Goal: Task Accomplishment & Management: Manage account settings

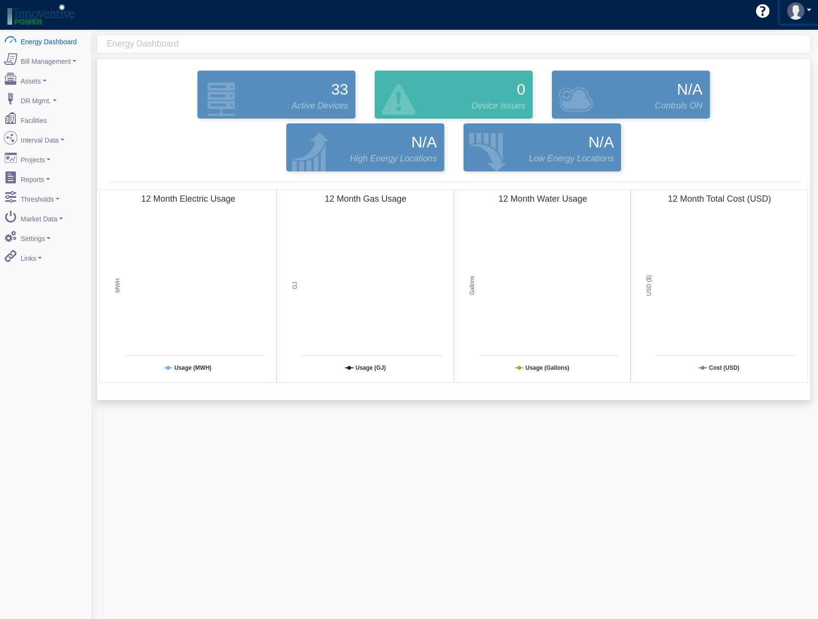
click at [790, 13] on img at bounding box center [795, 10] width 17 height 17
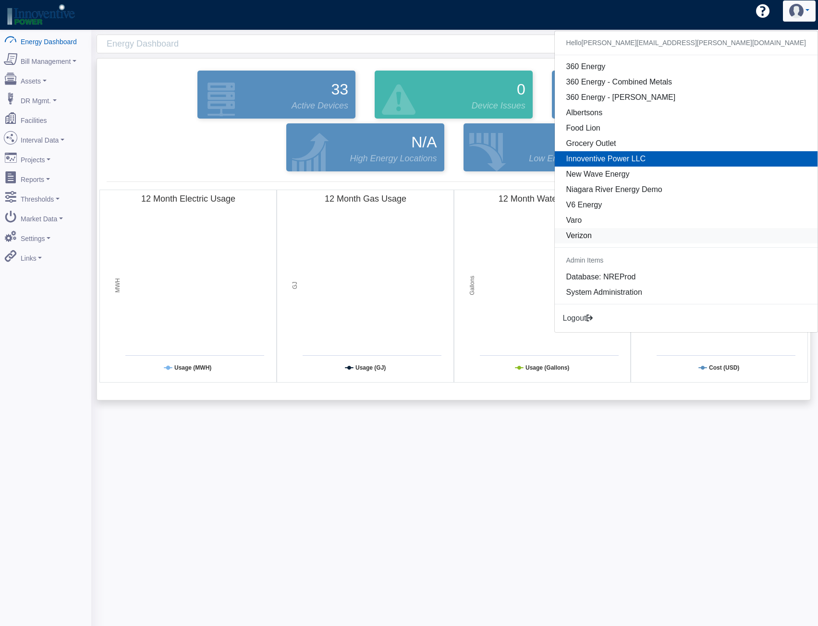
click at [717, 232] on link "Verizon" at bounding box center [686, 235] width 263 height 15
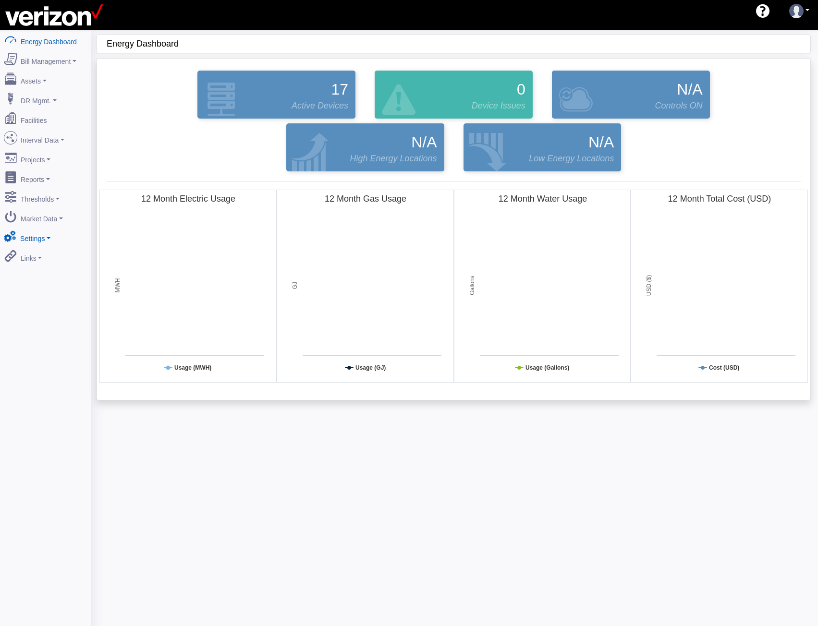
click at [44, 227] on link "Settings" at bounding box center [45, 237] width 93 height 20
click at [29, 297] on link "Security" at bounding box center [45, 305] width 93 height 17
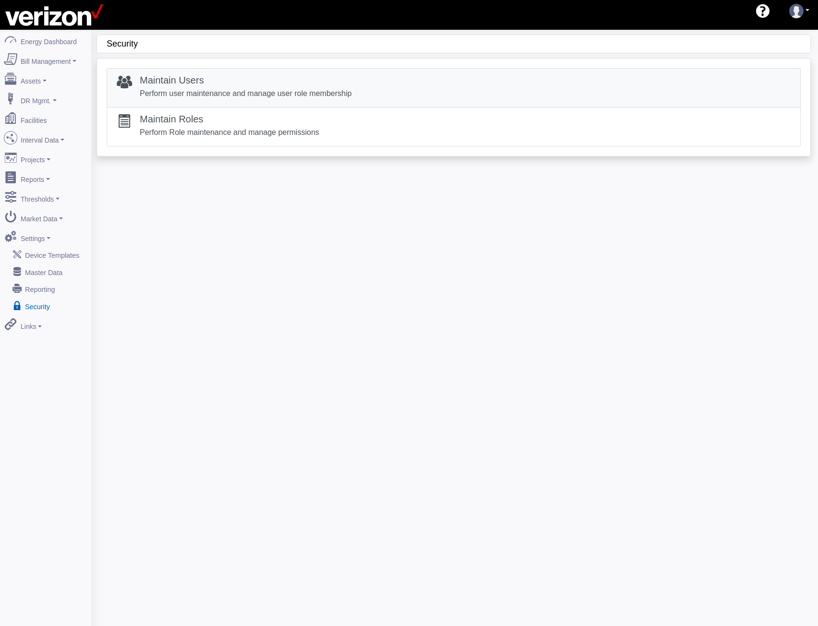
click at [202, 75] on h5 "Maintain Users" at bounding box center [246, 80] width 212 height 12
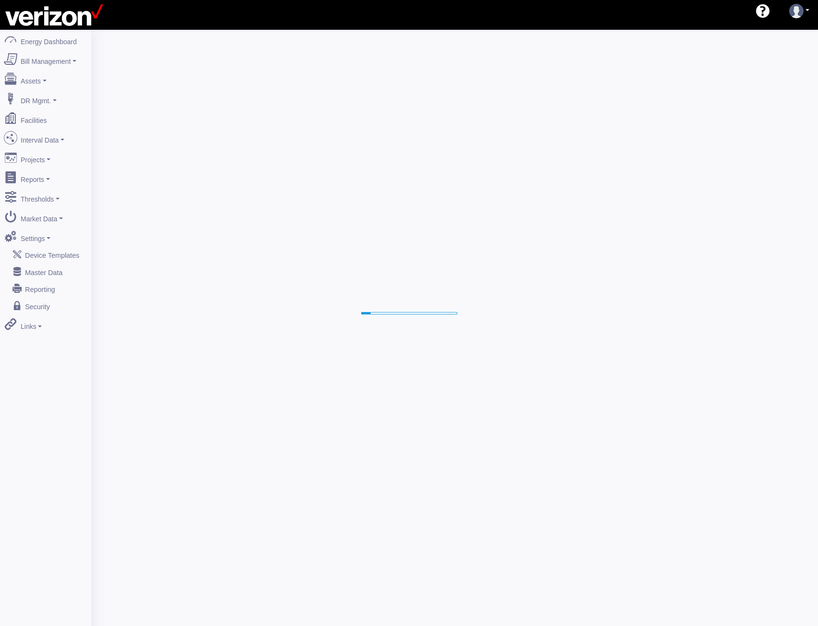
select select "25"
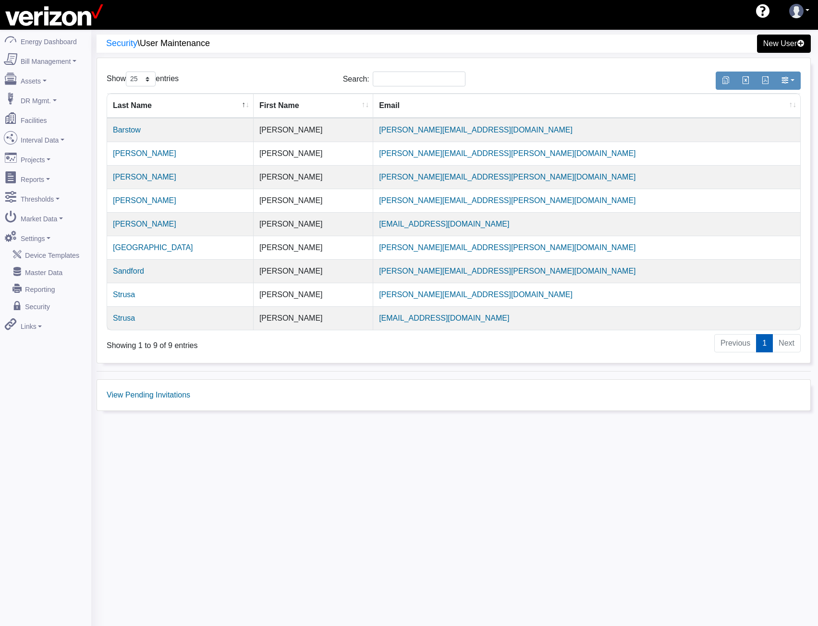
click at [493, 437] on div "Security \ User Maintenance New User Show 10 25 50 100 entries Search: Last Nam…" at bounding box center [454, 343] width 727 height 626
click at [605, 446] on div "Security \ User Maintenance New User Show 10 25 50 100 entries Search: Last Nam…" at bounding box center [454, 343] width 727 height 626
click at [788, 40] on link "New User" at bounding box center [783, 44] width 59 height 20
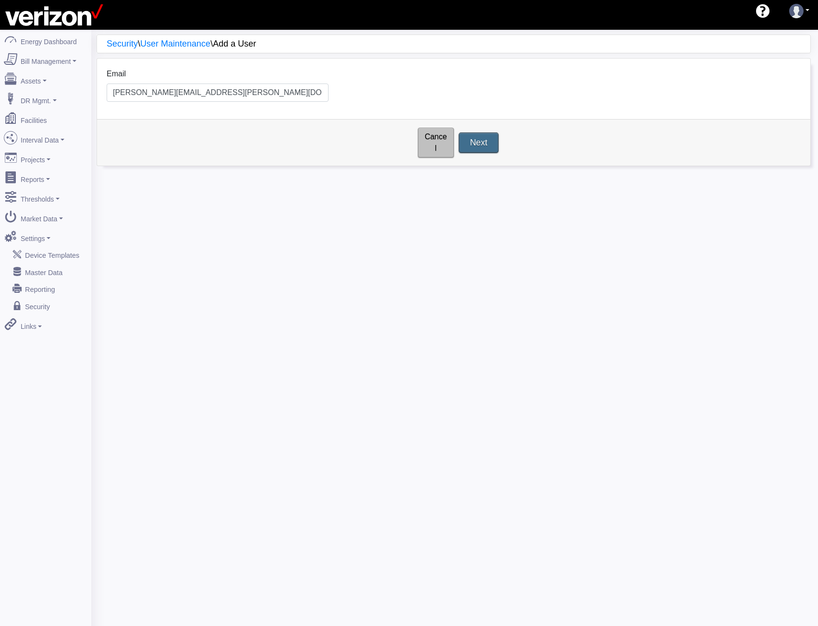
type input "[PERSON_NAME][EMAIL_ADDRESS][PERSON_NAME][DOMAIN_NAME]"
click at [477, 139] on input "Next" at bounding box center [479, 143] width 40 height 20
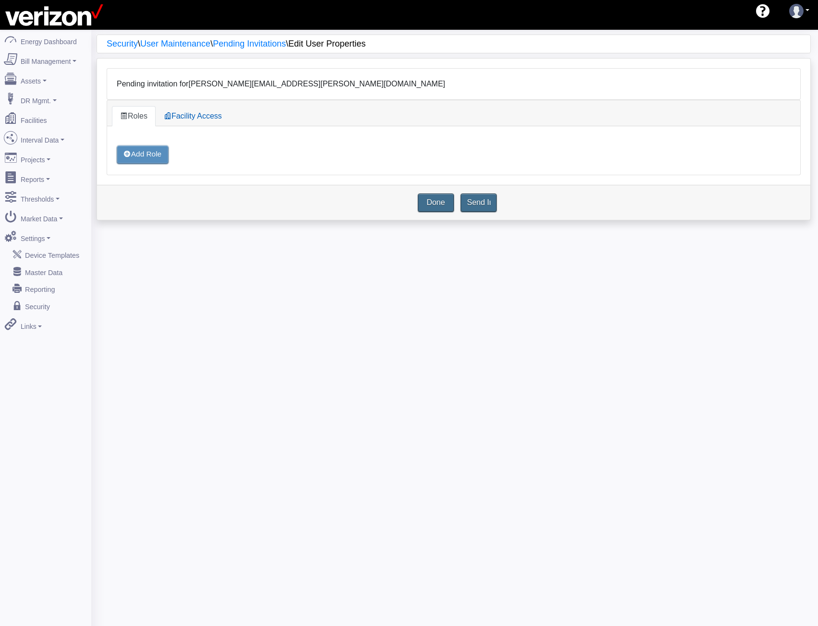
click at [152, 154] on div "Add Role" at bounding box center [142, 154] width 51 height 19
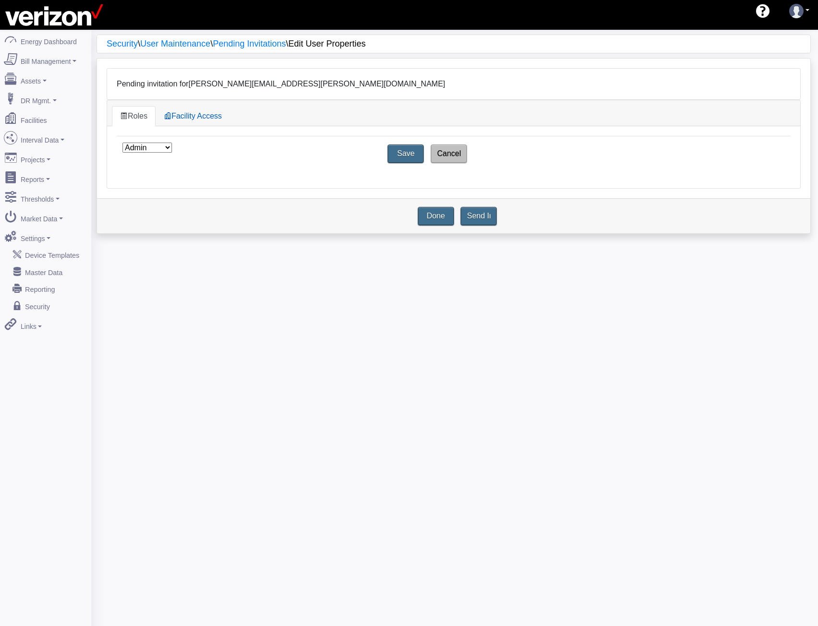
click at [158, 150] on select "Admin Super User User" at bounding box center [146, 148] width 49 height 10
select select "36"
click at [122, 143] on select "Admin Super User User" at bounding box center [146, 148] width 49 height 10
click at [198, 119] on link "Facility Access" at bounding box center [193, 116] width 74 height 20
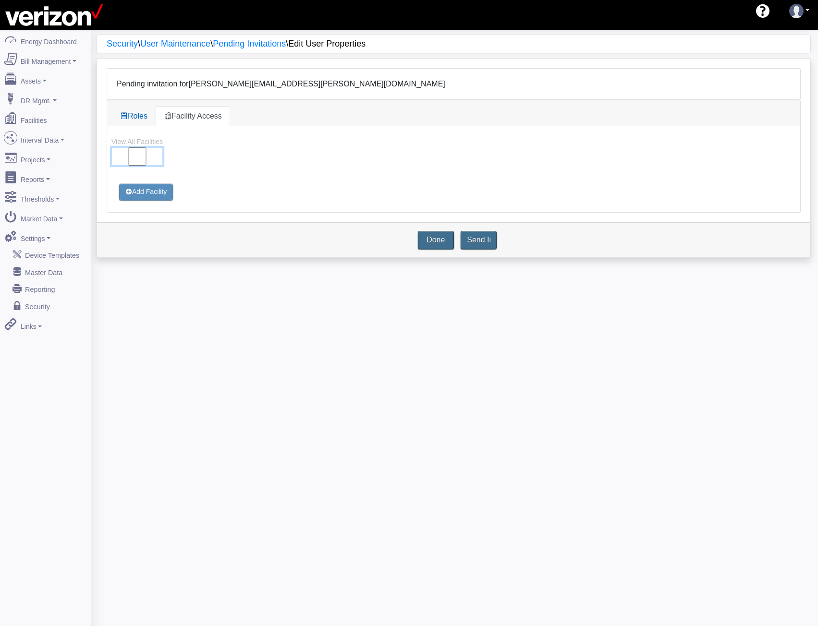
click at [143, 157] on input "View All Facilities" at bounding box center [136, 156] width 51 height 18
checkbox input "true"
click at [138, 115] on link "Roles" at bounding box center [134, 116] width 44 height 20
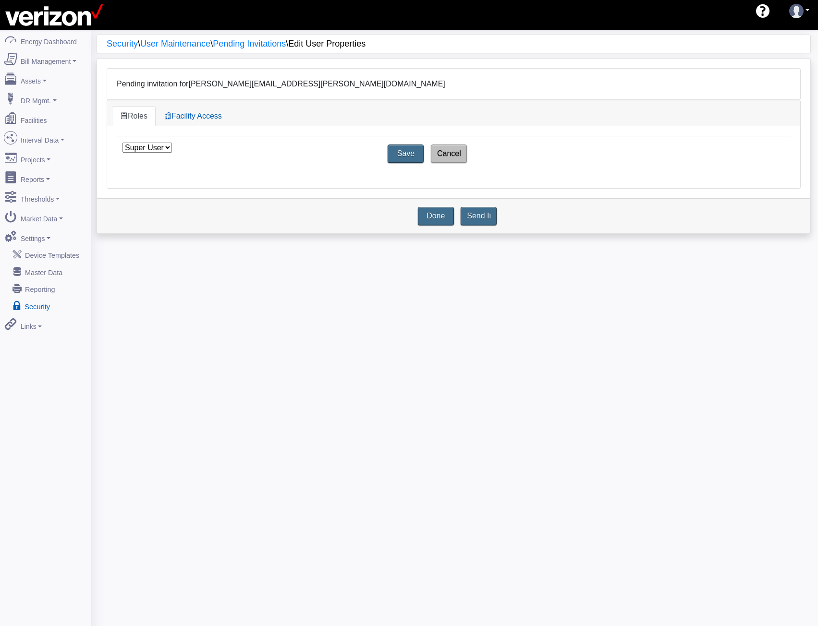
click at [44, 297] on link "Security" at bounding box center [45, 305] width 93 height 17
click at [156, 146] on select "Admin Super User User" at bounding box center [146, 148] width 49 height 10
click at [122, 143] on select "Admin Super User User" at bounding box center [146, 148] width 49 height 10
drag, startPoint x: 142, startPoint y: 149, endPoint x: 145, endPoint y: 154, distance: 5.4
click at [143, 149] on select "Admin Super User User" at bounding box center [146, 148] width 49 height 10
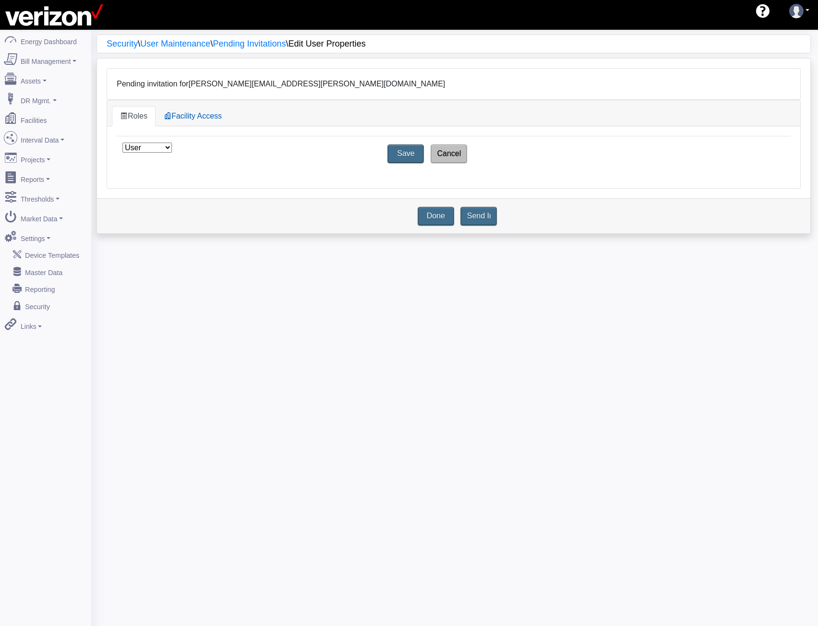
select select "36"
click at [122, 143] on select "Admin Super User User" at bounding box center [146, 148] width 49 height 10
click at [484, 222] on input "Send Invite" at bounding box center [479, 216] width 40 height 20
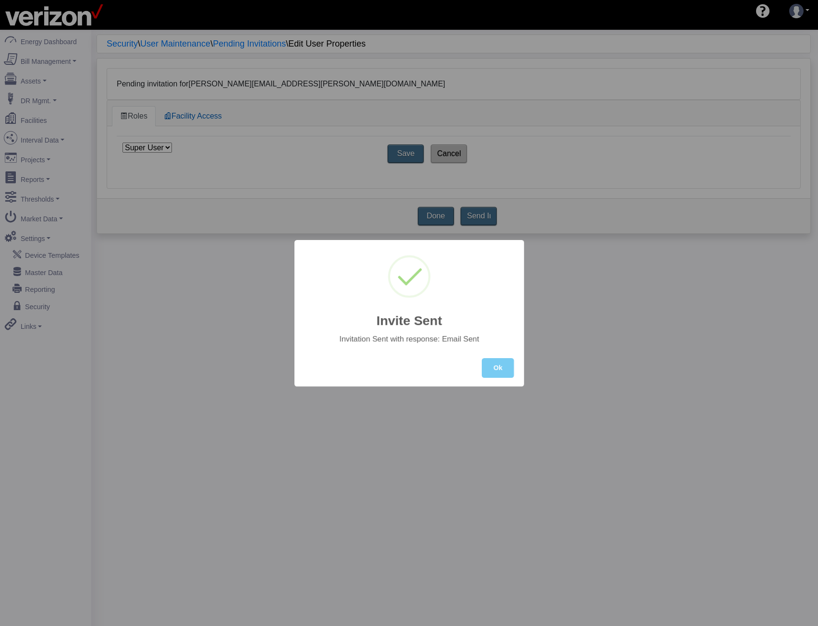
click at [485, 370] on button "Ok" at bounding box center [498, 368] width 32 height 20
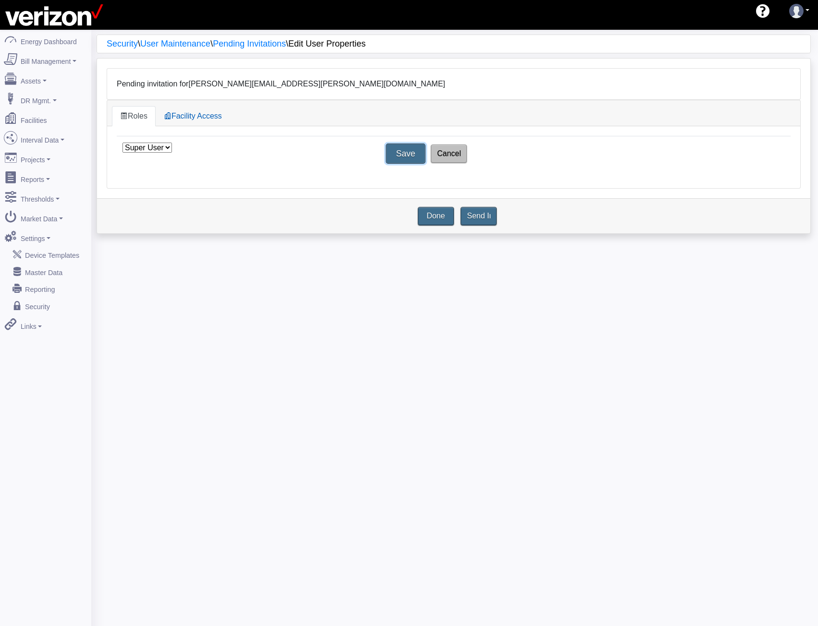
click at [399, 160] on input "Save" at bounding box center [406, 154] width 40 height 20
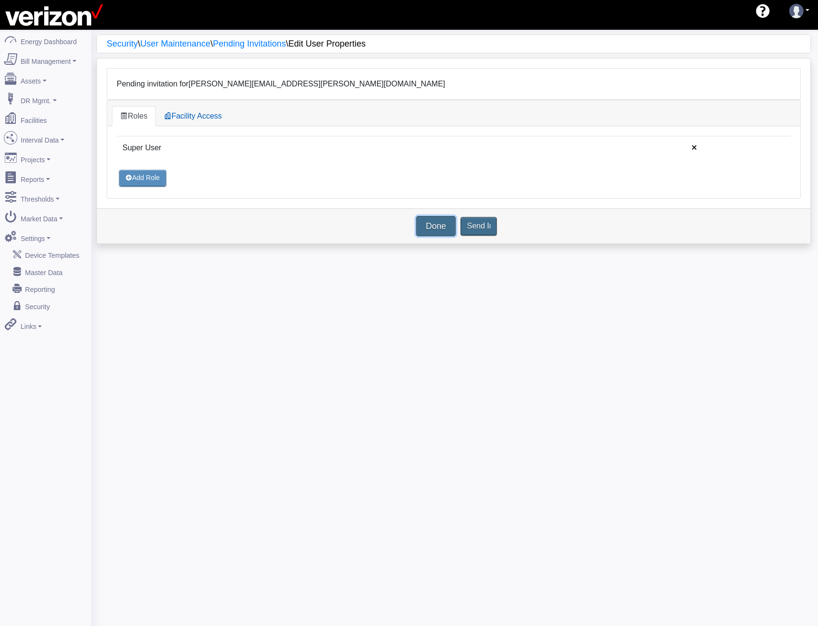
click at [432, 221] on link "Done" at bounding box center [436, 226] width 40 height 20
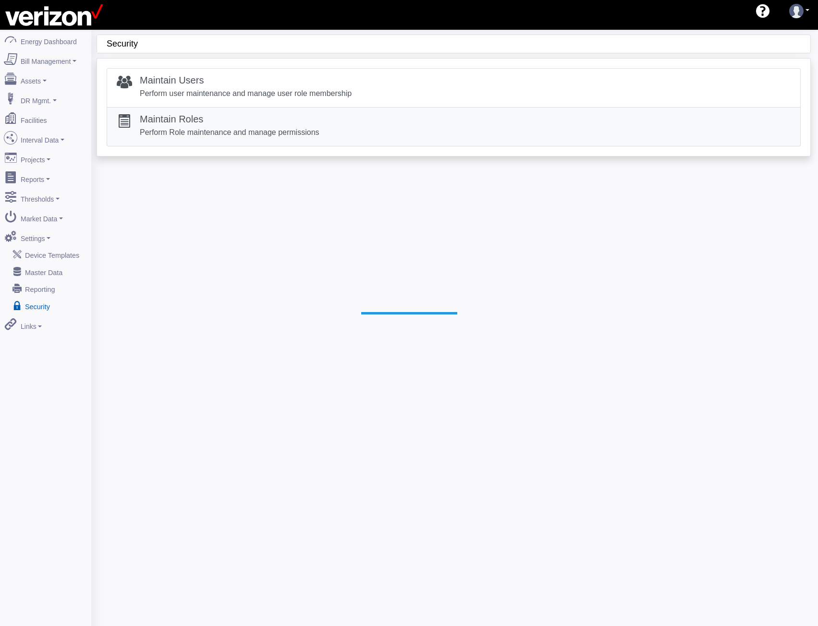
click at [206, 121] on h5 "Maintain Roles" at bounding box center [230, 119] width 180 height 12
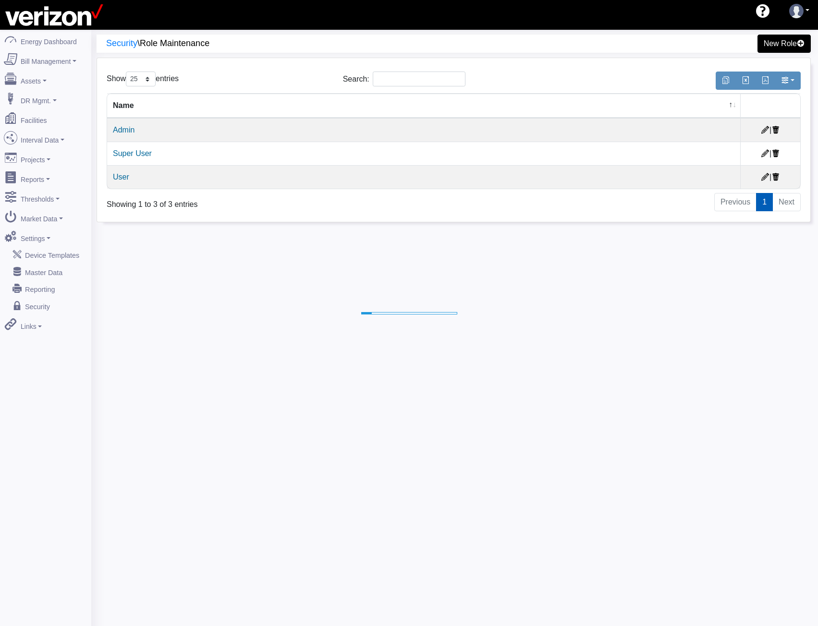
select select "25"
click at [131, 153] on link "Super User" at bounding box center [132, 153] width 39 height 8
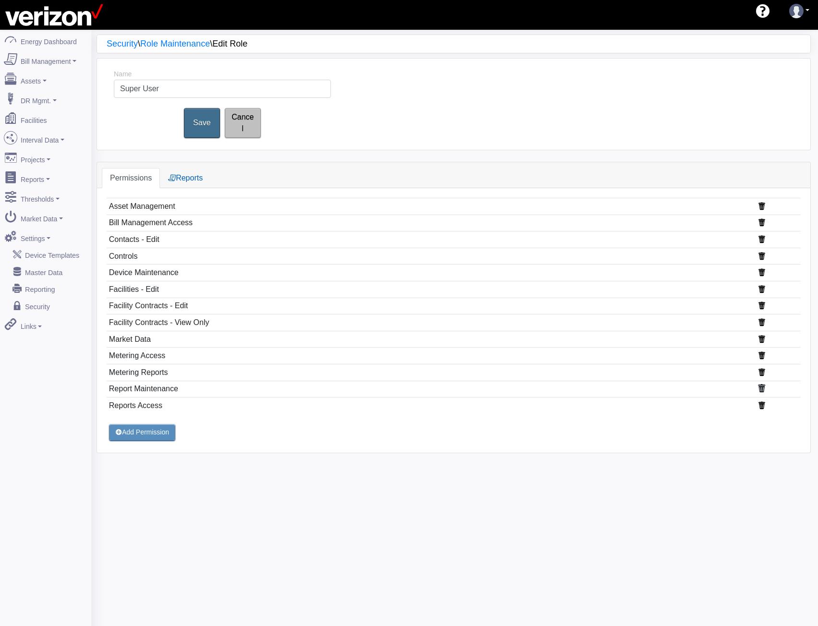
click at [762, 384] on icon at bounding box center [761, 388] width 9 height 9
click at [140, 406] on button "Add Permission" at bounding box center [142, 415] width 73 height 19
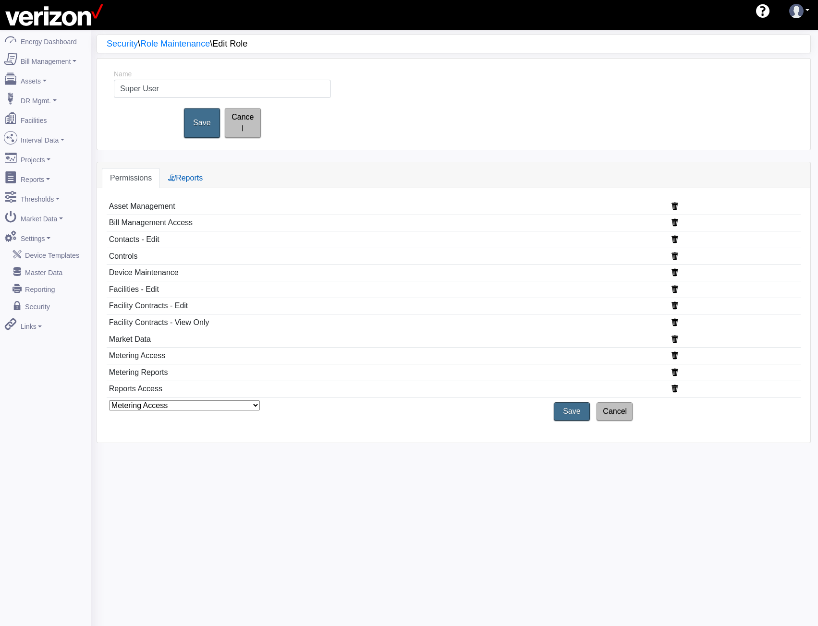
click at [200, 401] on select "Metering Access Bill Management Access User Management Report Maintenance Facil…" at bounding box center [184, 406] width 151 height 10
select select "512"
click at [109, 401] on select "Metering Access Bill Management Access User Management Report Maintenance Facil…" at bounding box center [184, 406] width 151 height 10
click at [552, 404] on input "Save" at bounding box center [572, 412] width 40 height 20
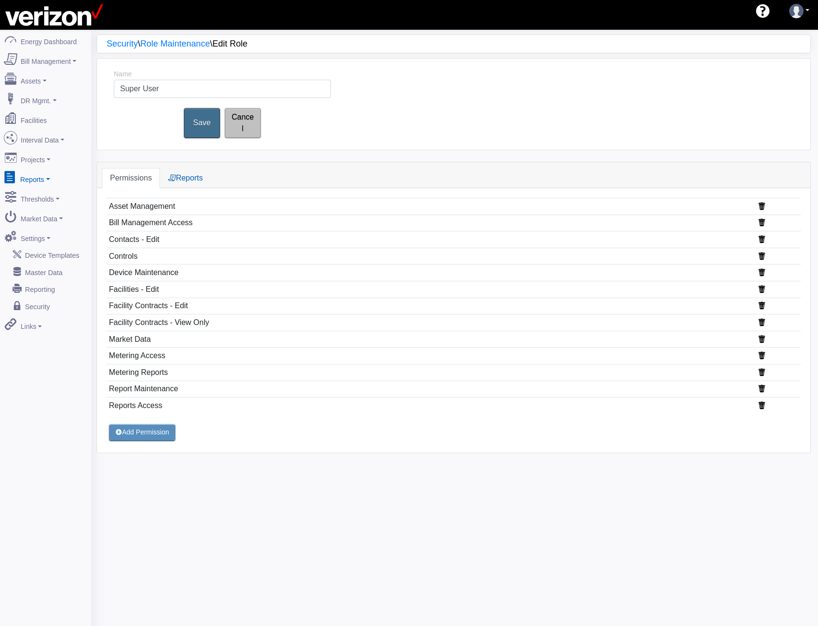
click at [40, 169] on link "Reports" at bounding box center [45, 178] width 93 height 20
click at [178, 168] on link "Reports" at bounding box center [185, 178] width 51 height 20
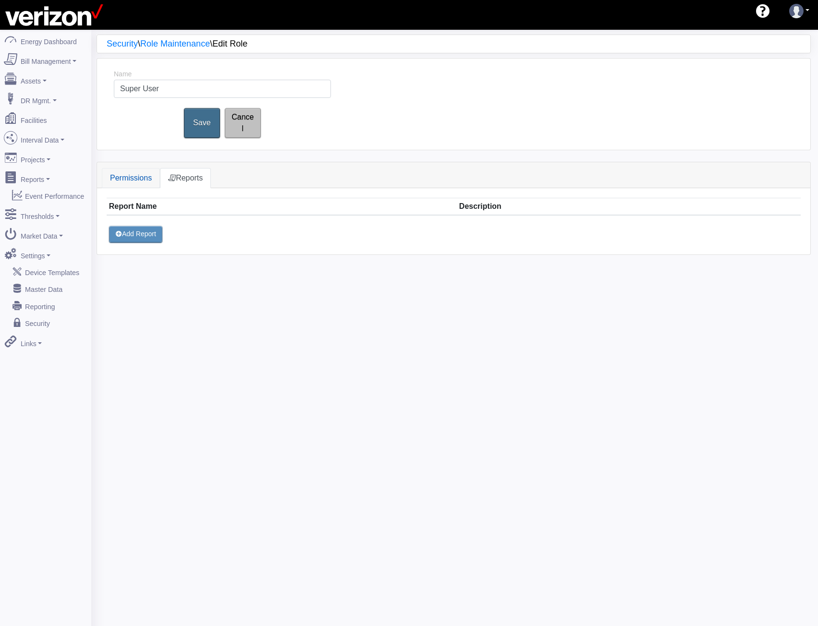
click at [128, 168] on link "Permissions" at bounding box center [131, 178] width 58 height 20
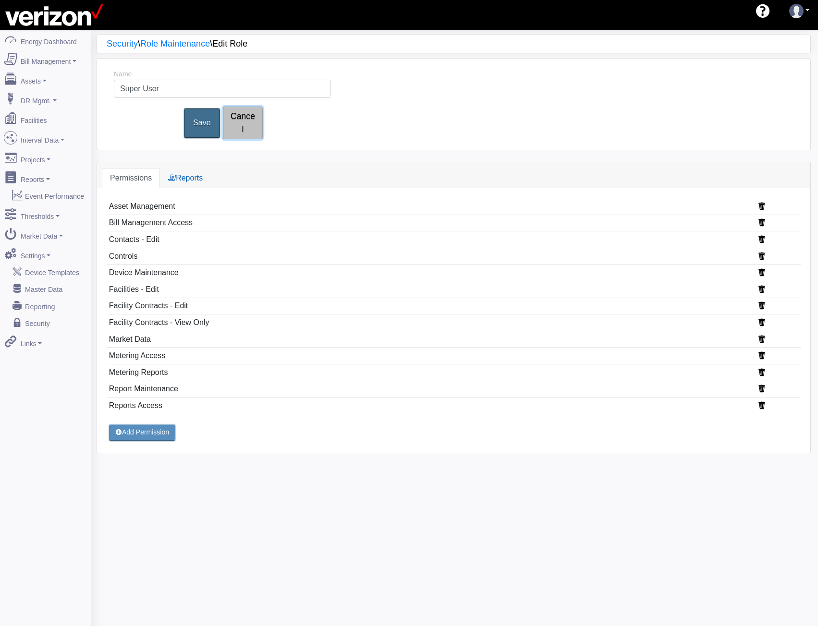
click at [245, 113] on link "Cancel" at bounding box center [243, 123] width 40 height 33
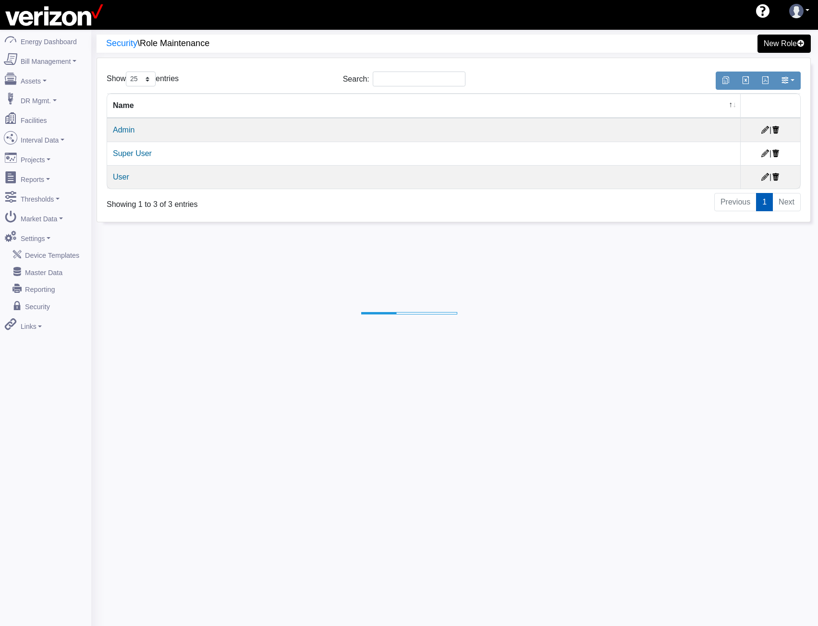
select select "25"
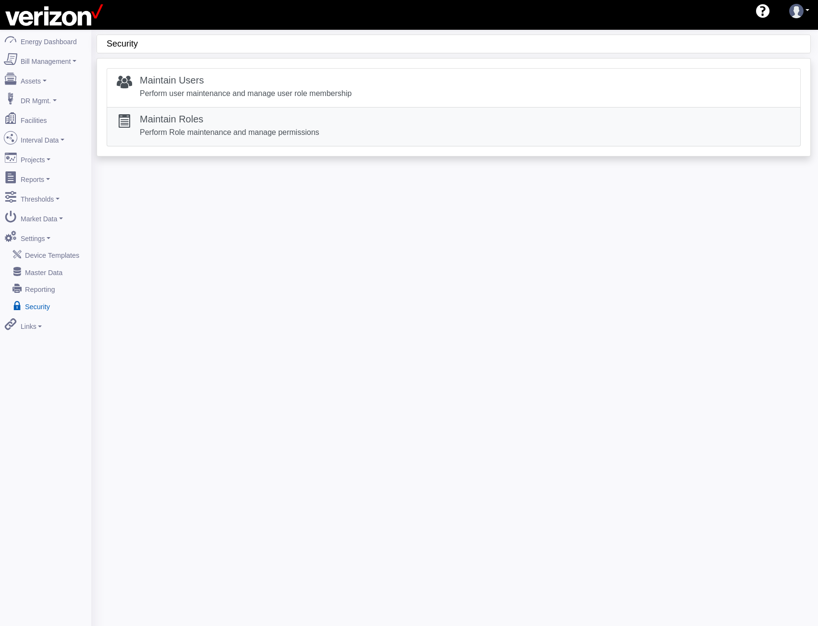
click at [164, 122] on h5 "Maintain Roles" at bounding box center [230, 119] width 180 height 12
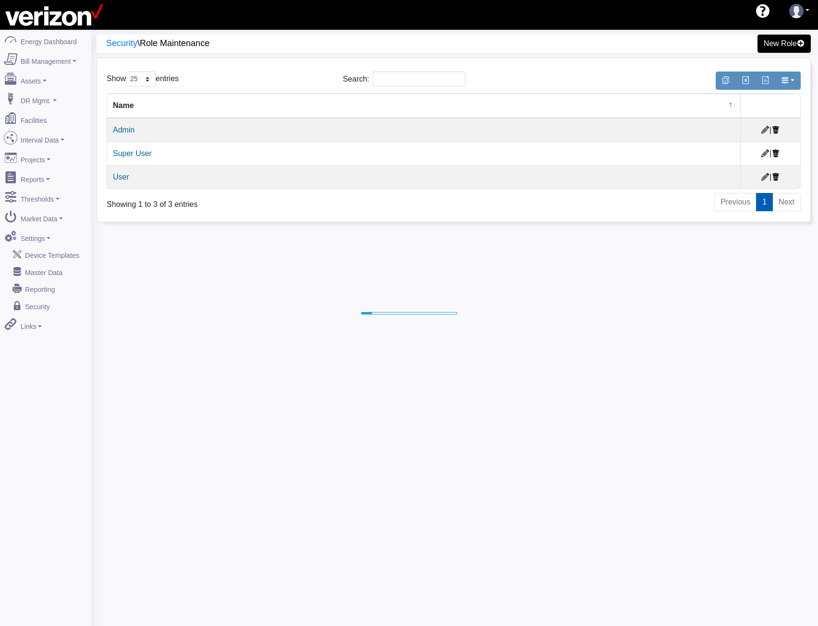
select select "25"
click at [122, 178] on link "User" at bounding box center [121, 177] width 16 height 8
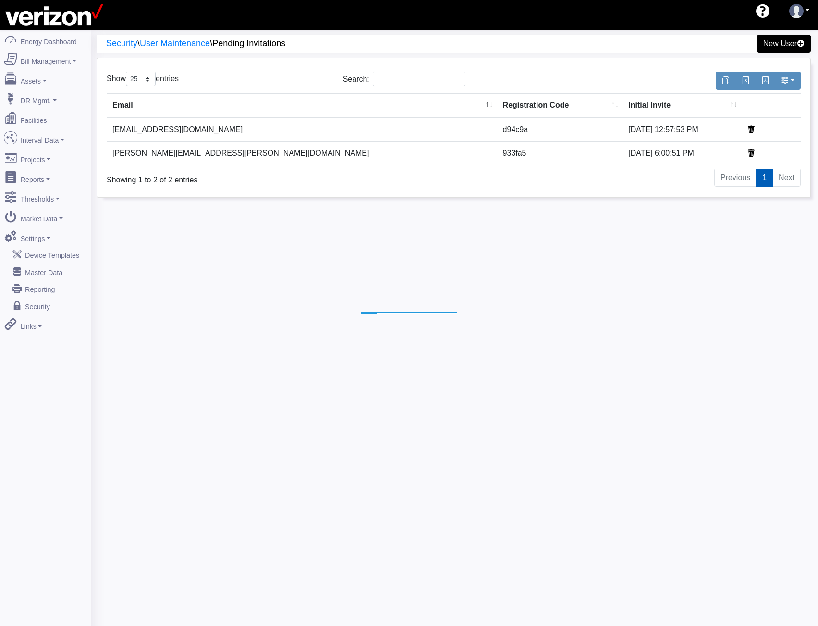
select select "25"
click at [546, 248] on div "Security \ User Maintenance \ Pending Invitations New User Show 10 25 50 100 en…" at bounding box center [454, 343] width 727 height 626
drag, startPoint x: 475, startPoint y: 288, endPoint x: 490, endPoint y: 254, distance: 37.4
click at [476, 288] on div "Security \ User Maintenance \ Pending Invitations New User Show 10 25 50 100 en…" at bounding box center [454, 343] width 727 height 626
click at [780, 42] on link "New User" at bounding box center [783, 44] width 59 height 20
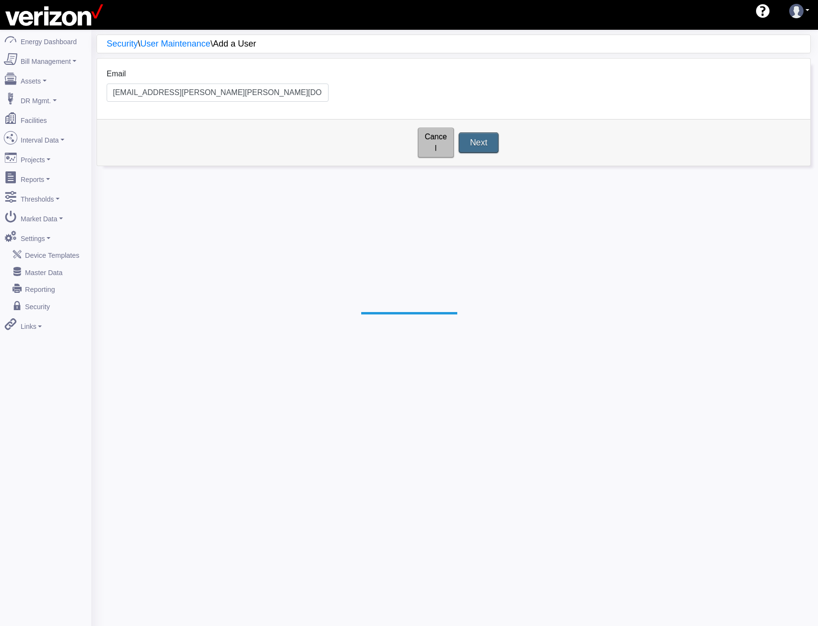
type input "[EMAIL_ADDRESS][PERSON_NAME][PERSON_NAME][DOMAIN_NAME]"
click at [479, 137] on input "Next" at bounding box center [479, 143] width 40 height 20
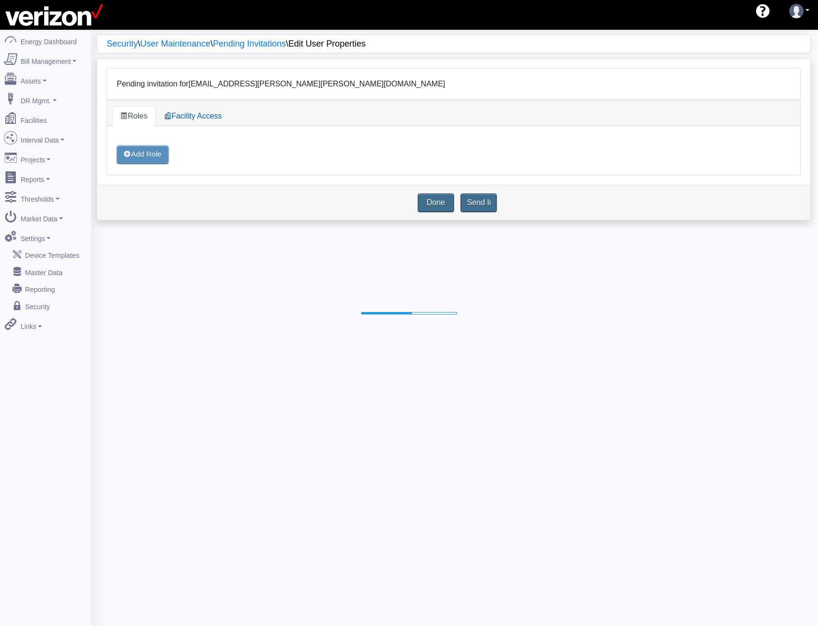
click at [152, 155] on div "Add Role" at bounding box center [142, 154] width 51 height 19
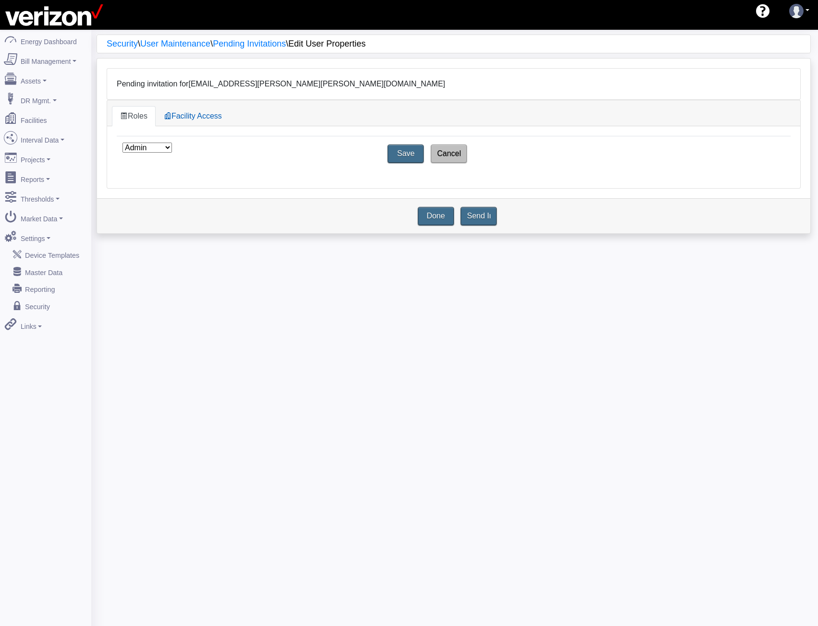
click at [159, 149] on select "Admin Super User User" at bounding box center [146, 148] width 49 height 10
select select "36"
click at [159, 149] on select "Admin Super User User" at bounding box center [146, 148] width 49 height 10
click at [189, 121] on link "Facility Access" at bounding box center [193, 116] width 74 height 20
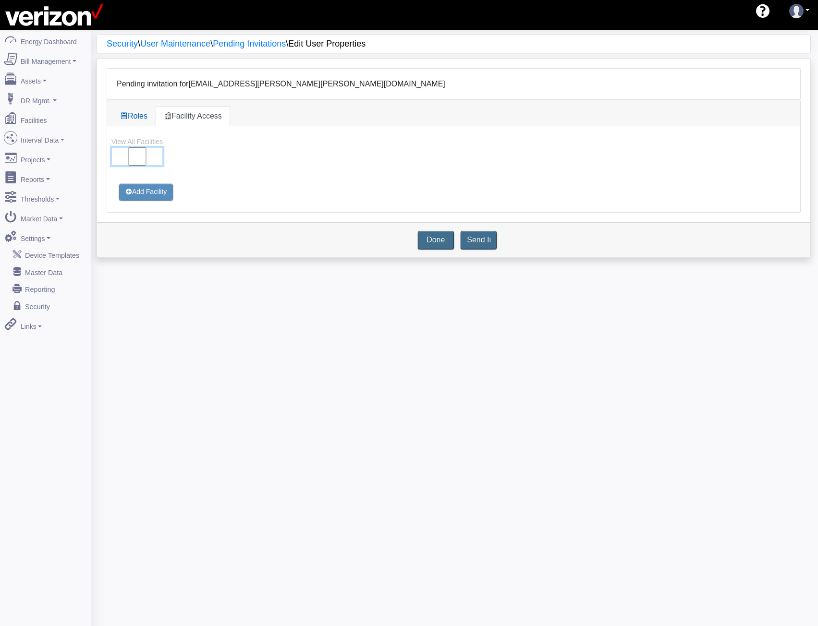
click at [135, 163] on input "View All Facilities" at bounding box center [136, 156] width 51 height 18
checkbox input "true"
click at [141, 117] on link "Roles" at bounding box center [134, 116] width 44 height 20
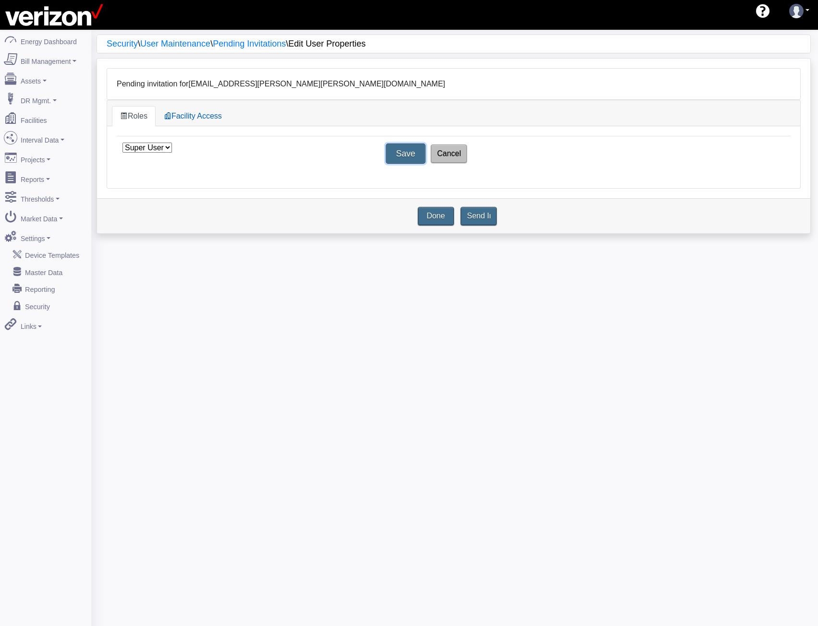
click at [406, 154] on input "Save" at bounding box center [406, 154] width 40 height 20
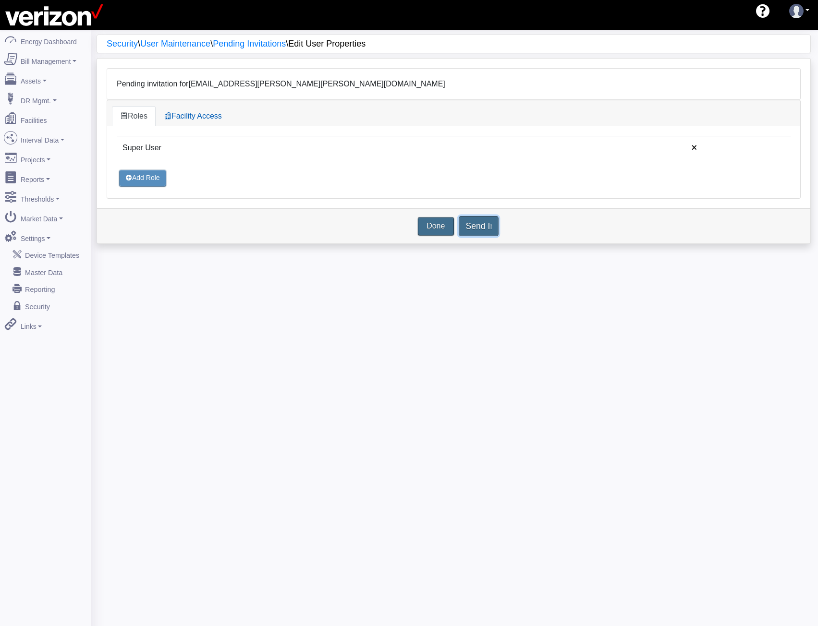
click at [478, 222] on input "Send Invite" at bounding box center [479, 226] width 40 height 20
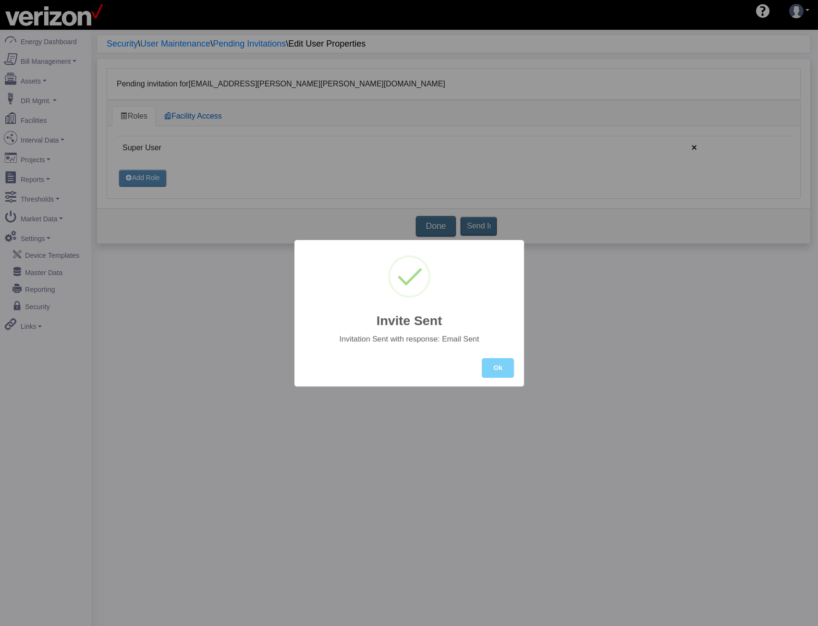
click at [482, 358] on button "Ok" at bounding box center [498, 368] width 32 height 20
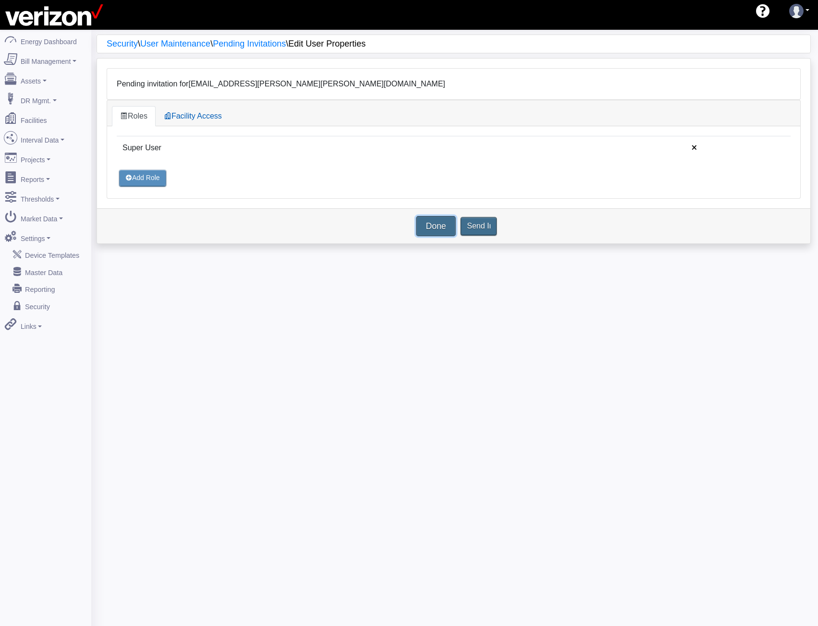
click at [438, 227] on link "Done" at bounding box center [436, 226] width 40 height 20
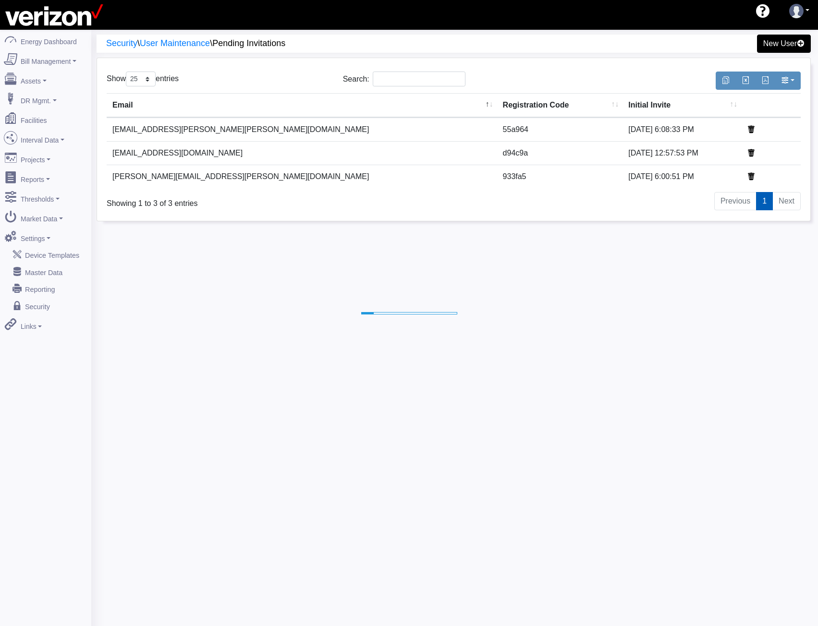
select select "25"
click at [281, 471] on div "Security \ User Maintenance \ Pending Invitations New User Show 10 25 50 100 en…" at bounding box center [454, 343] width 727 height 626
select select "25"
